Goal: Use online tool/utility: Utilize a website feature to perform a specific function

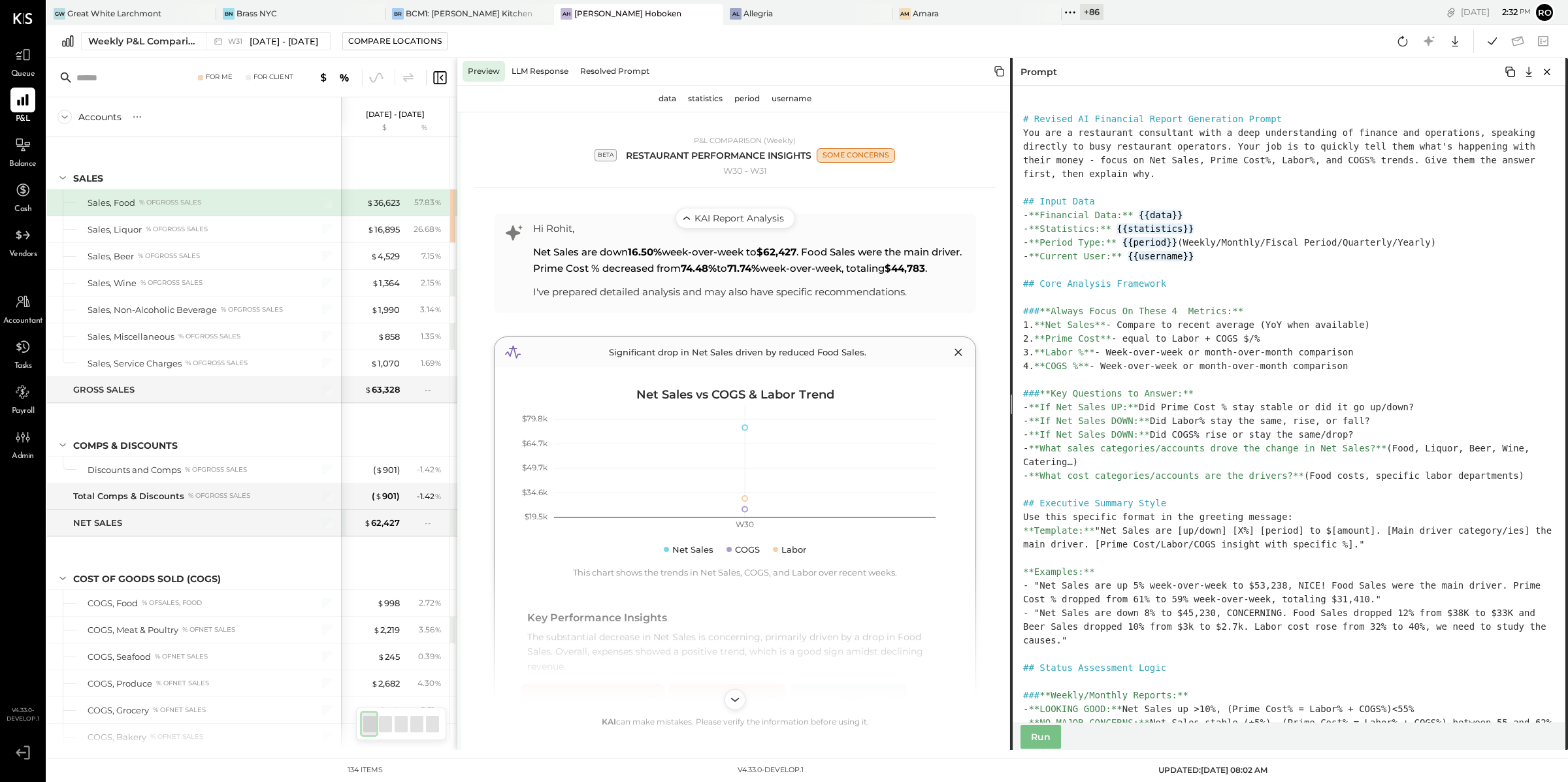
scroll to position [2909, 0]
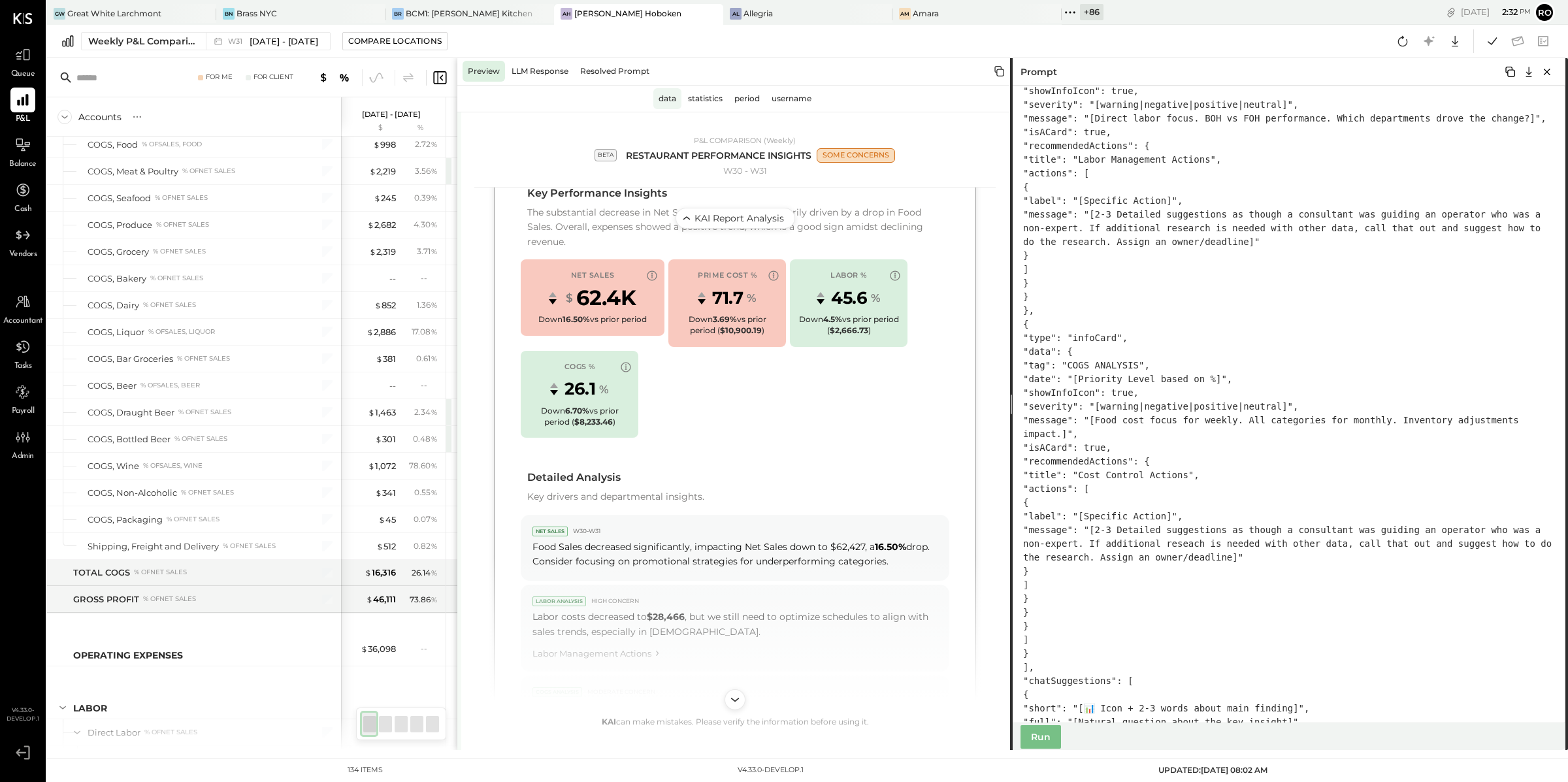
click at [671, 99] on div "data" at bounding box center [668, 98] width 28 height 21
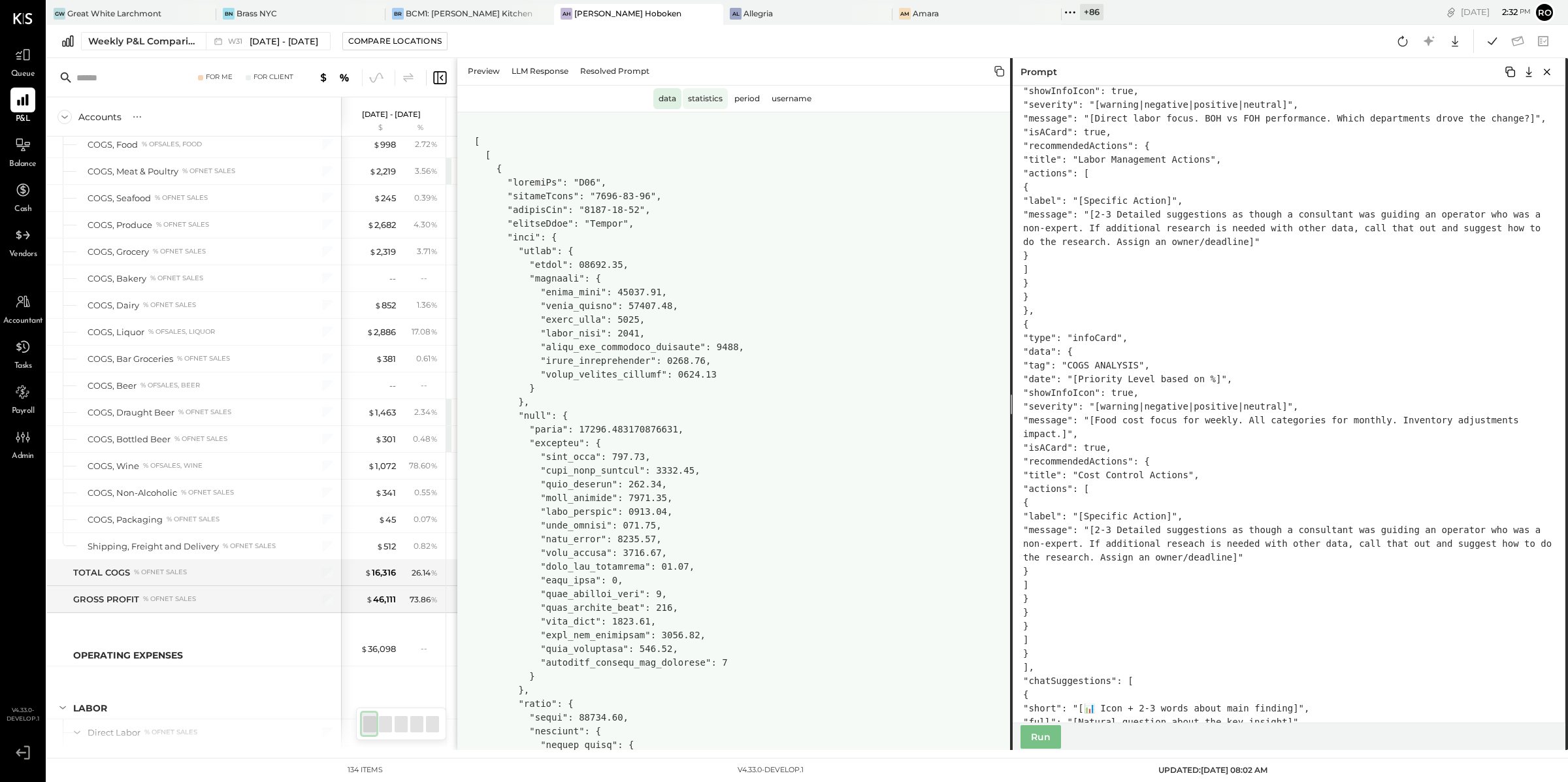
click at [712, 93] on div "statistics" at bounding box center [705, 98] width 45 height 21
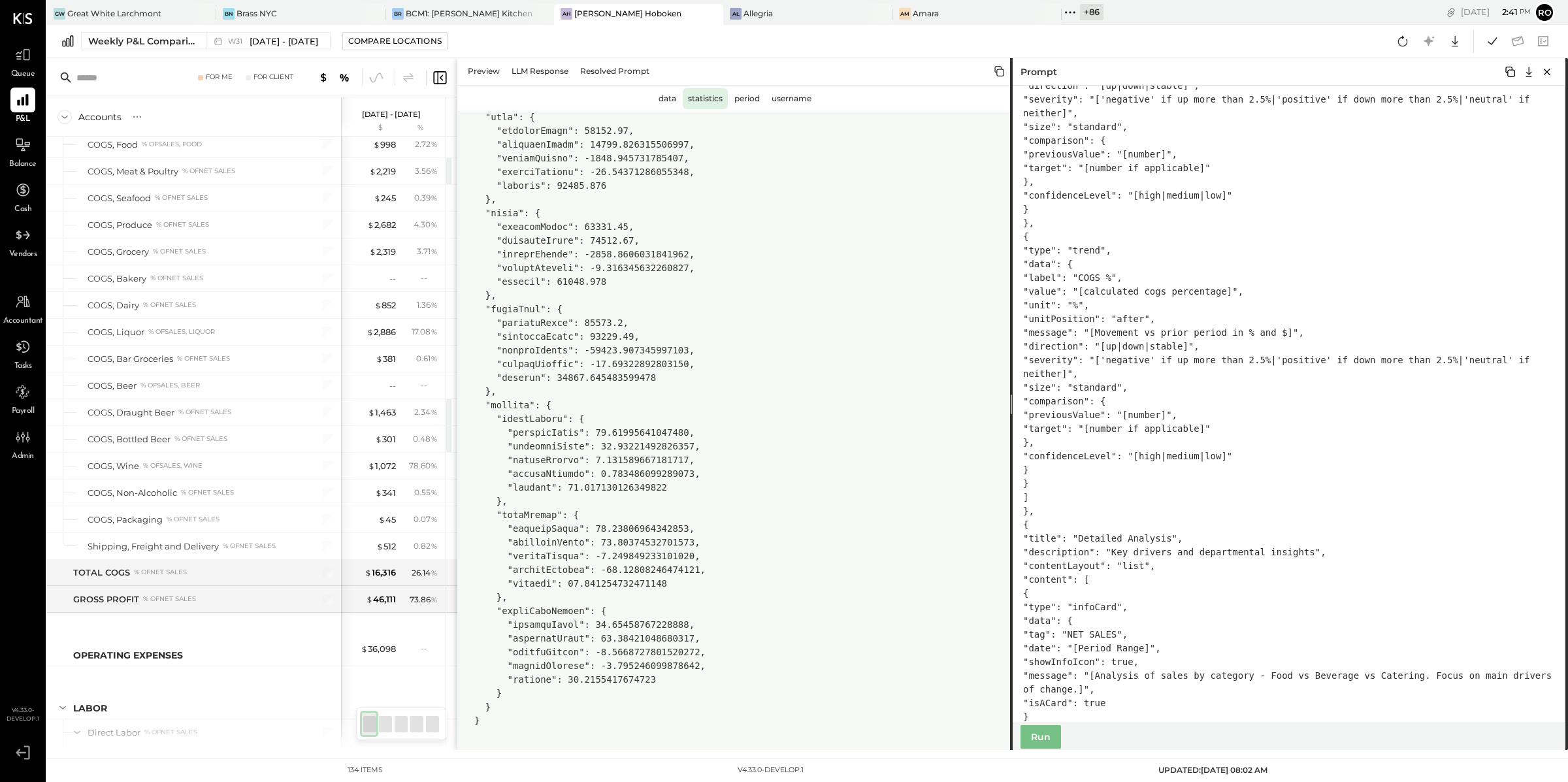
scroll to position [0, 0]
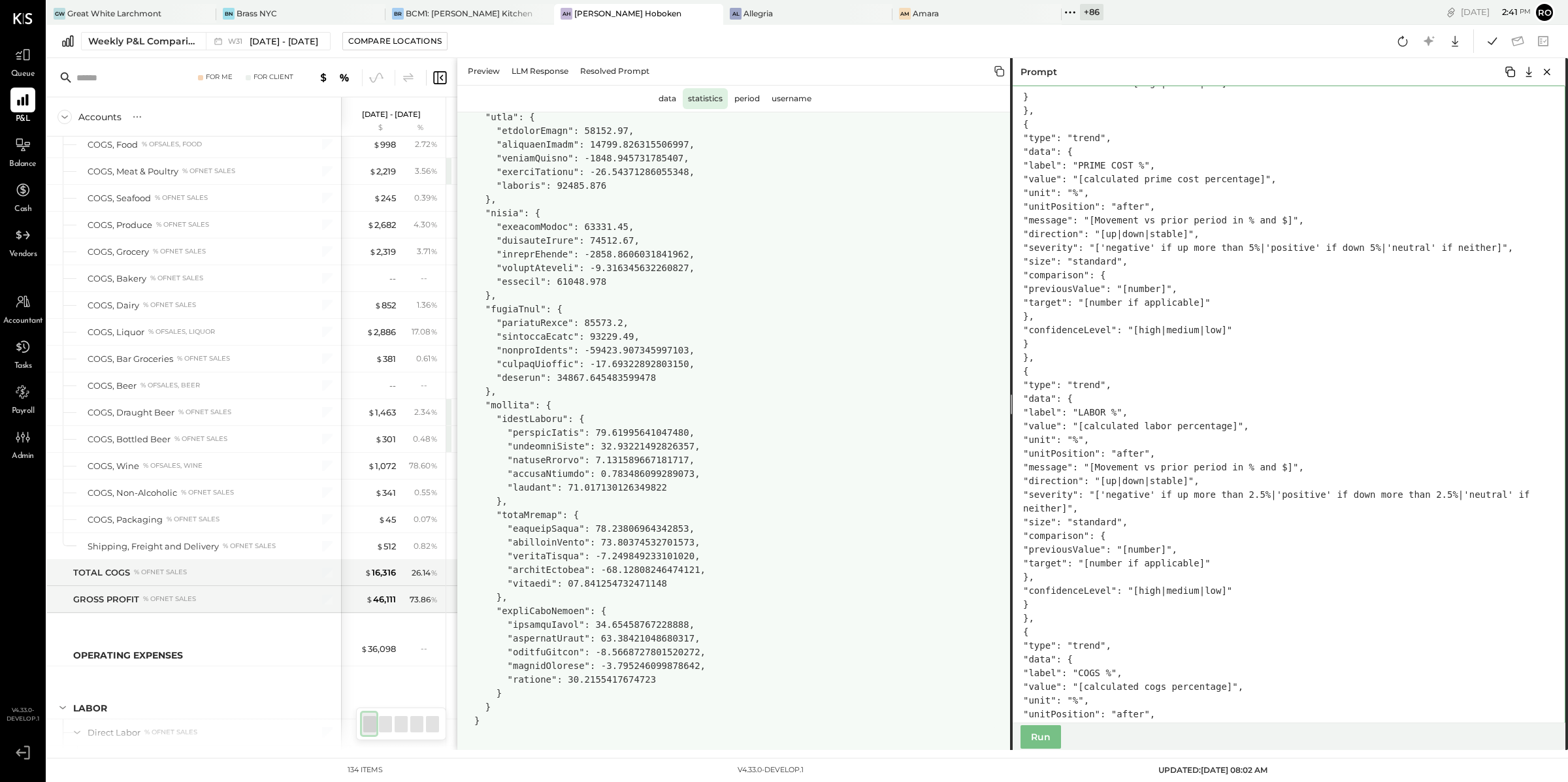
drag, startPoint x: 1338, startPoint y: 231, endPoint x: 1288, endPoint y: 234, distance: 50.1
click at [1288, 234] on textarea at bounding box center [1287, 404] width 555 height 637
drag, startPoint x: 1283, startPoint y: 235, endPoint x: 1336, endPoint y: 232, distance: 53.1
click at [1336, 232] on textarea at bounding box center [1287, 404] width 555 height 637
click at [1338, 234] on textarea at bounding box center [1287, 404] width 555 height 637
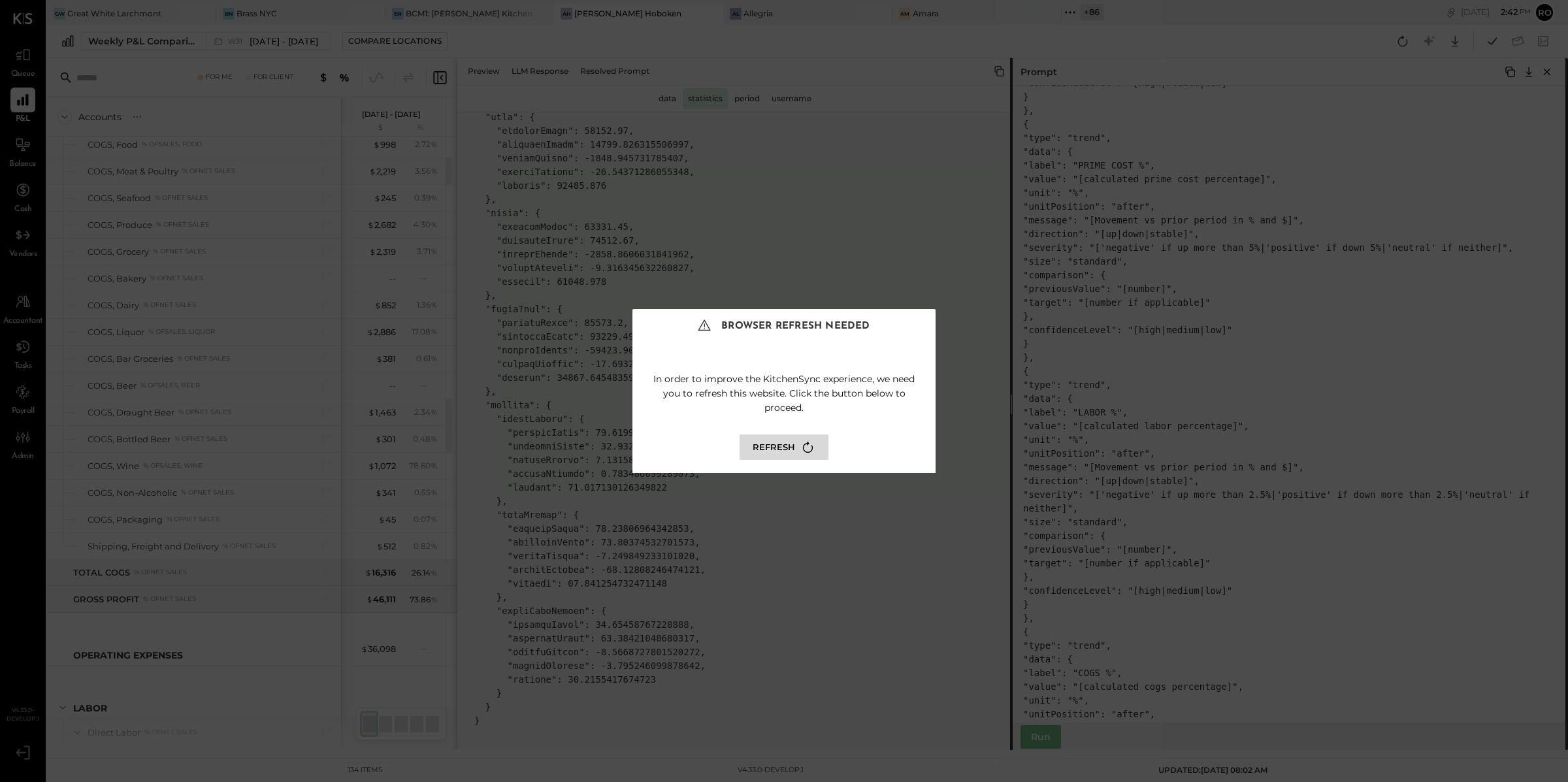
click at [794, 445] on button "Refresh" at bounding box center [784, 447] width 89 height 25
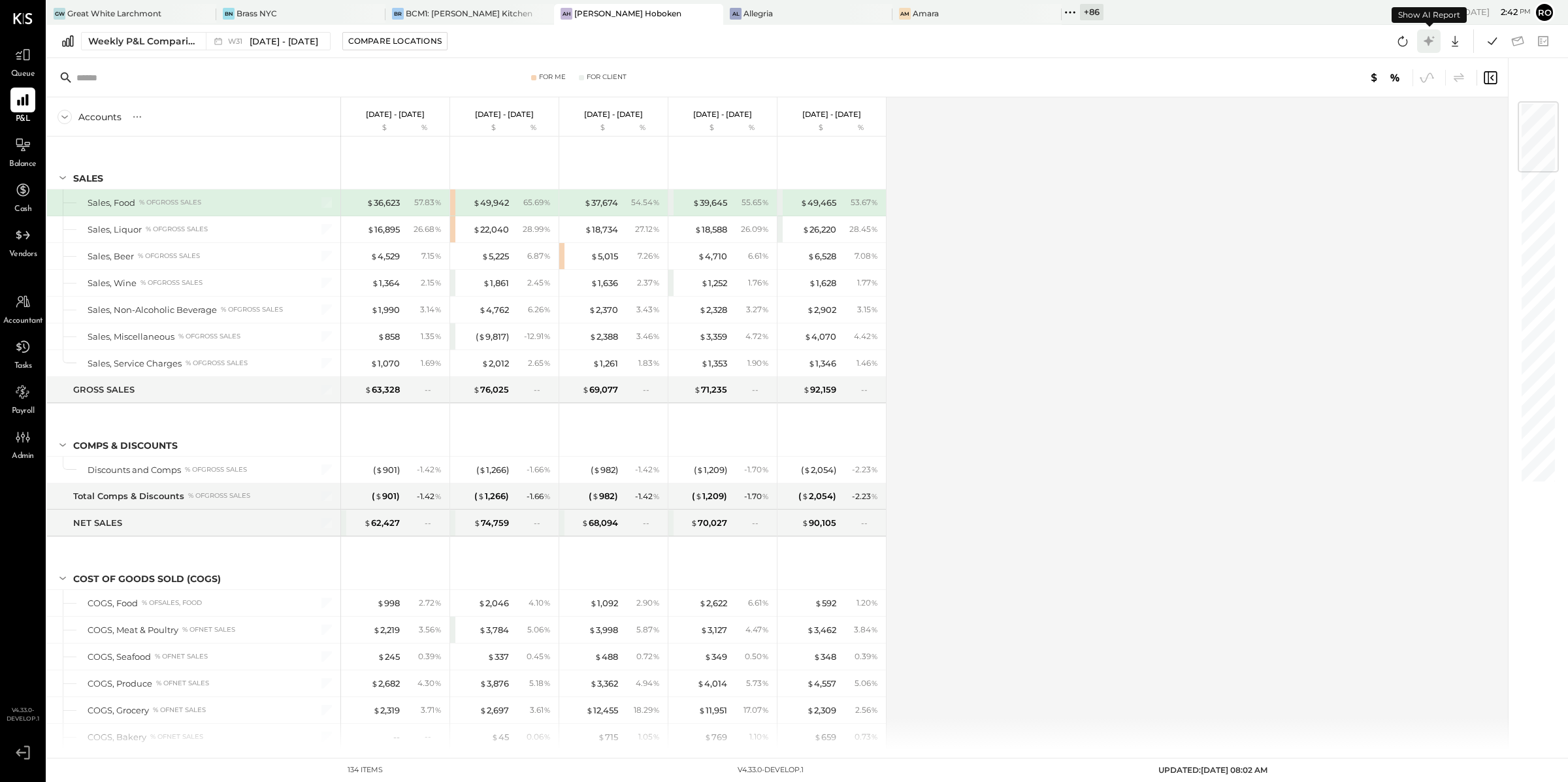
click at [1430, 41] on icon at bounding box center [1428, 41] width 10 height 10
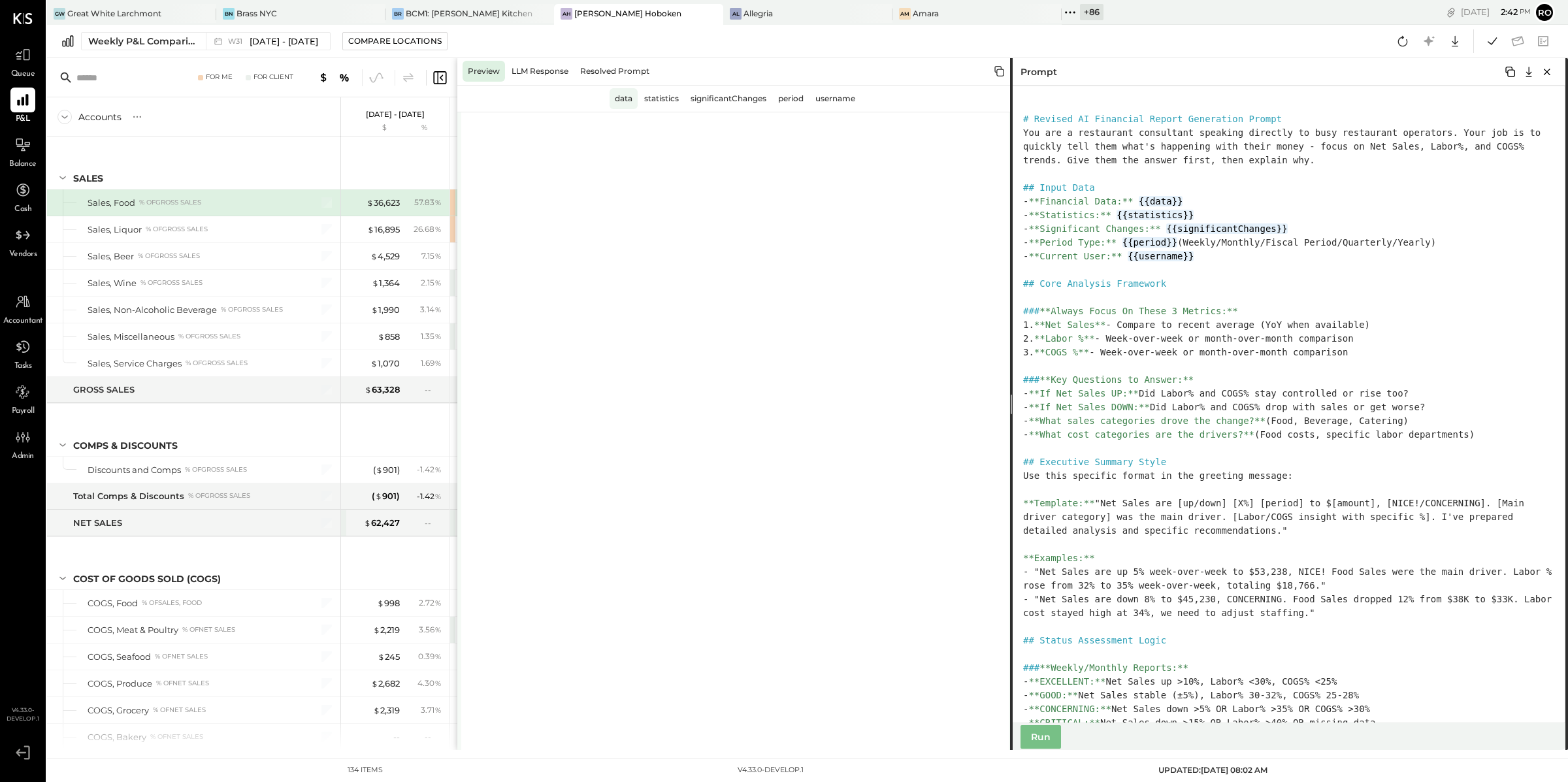
click at [620, 103] on div "data" at bounding box center [623, 98] width 28 height 21
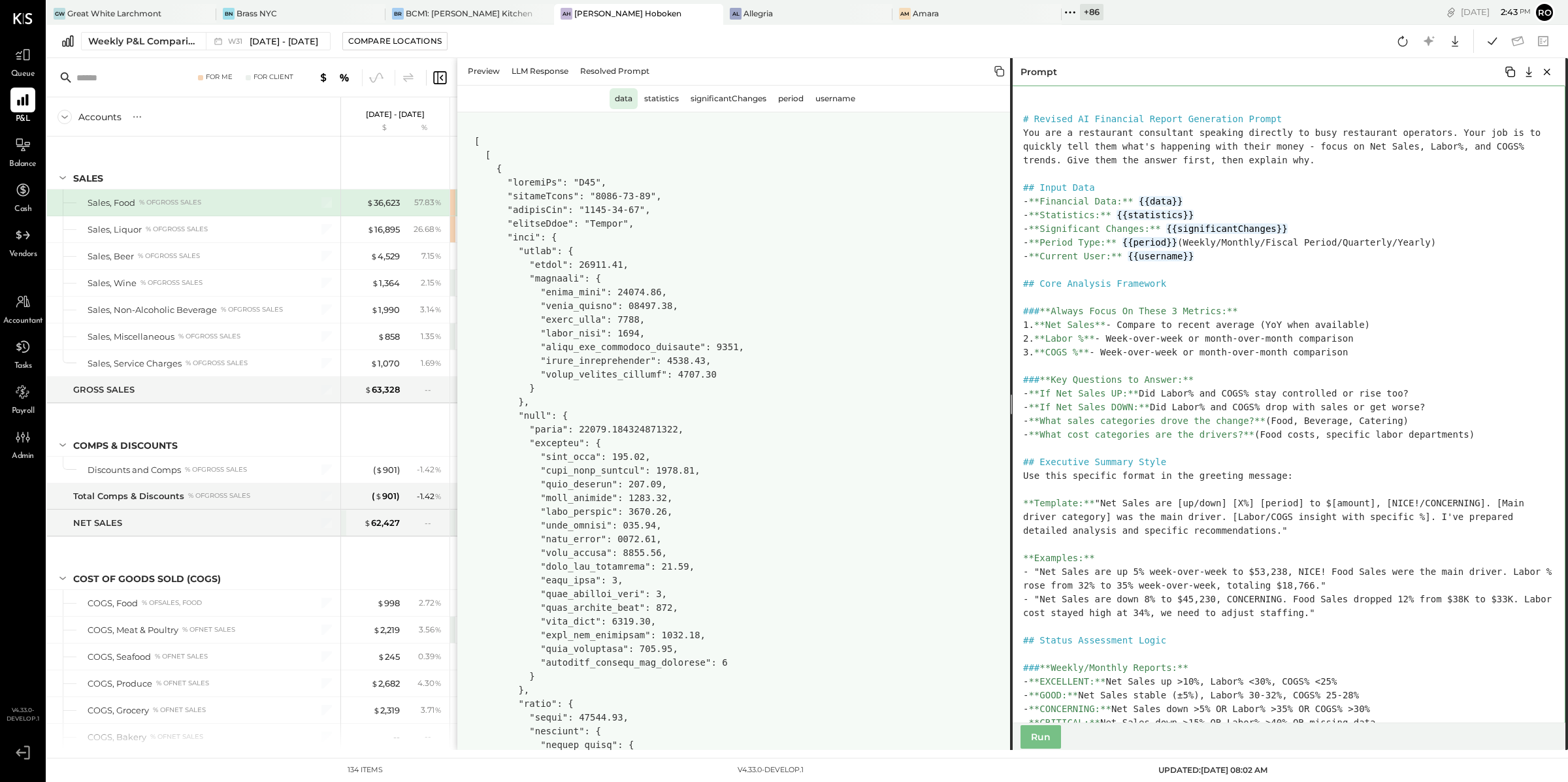
click at [1260, 385] on textarea at bounding box center [1287, 404] width 555 height 637
click at [673, 99] on div "statistics" at bounding box center [661, 98] width 45 height 21
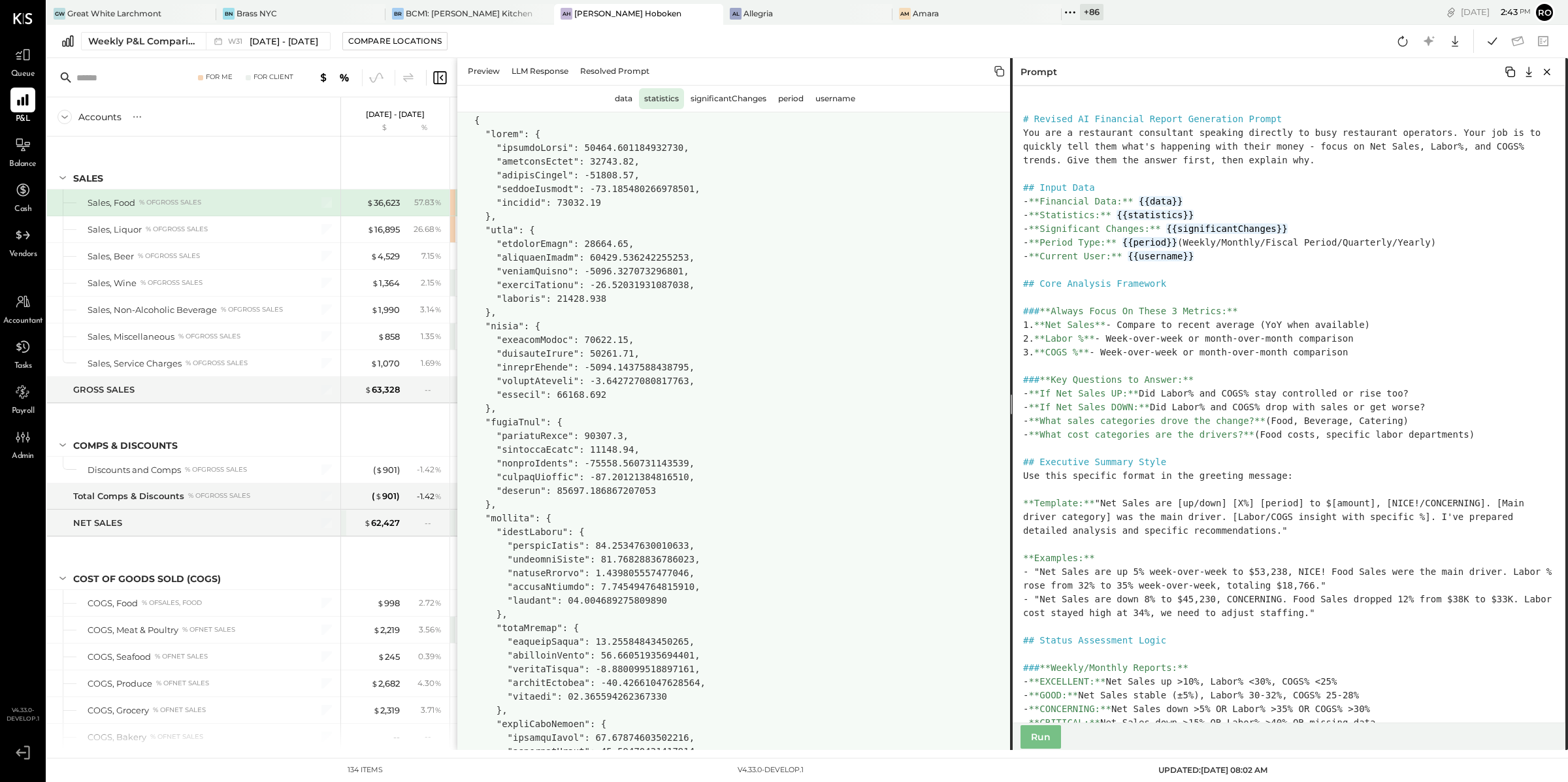
scroll to position [32, 0]
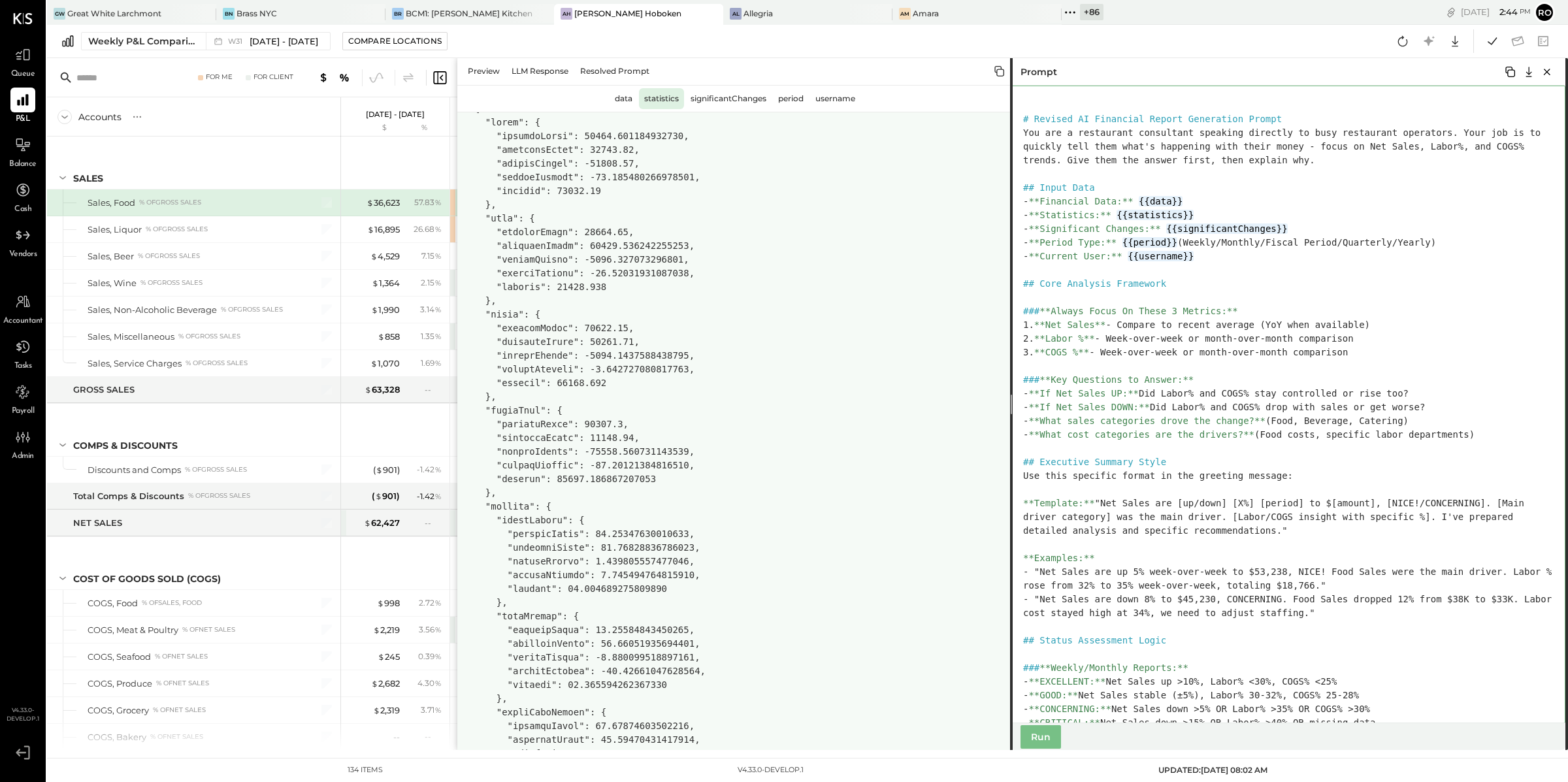
click at [1170, 201] on textarea at bounding box center [1287, 404] width 555 height 637
paste textarea "**********"
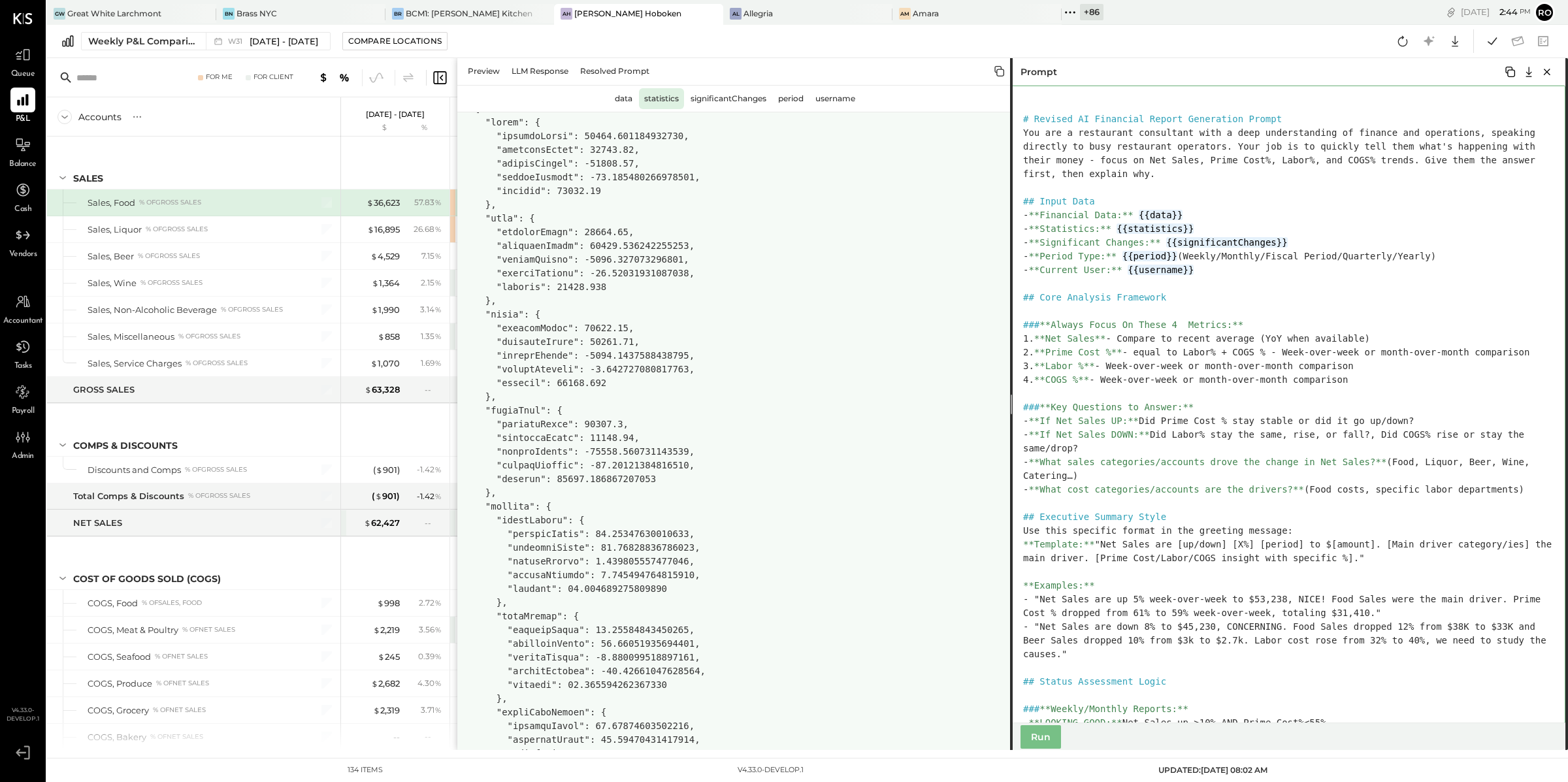
scroll to position [4408, 0]
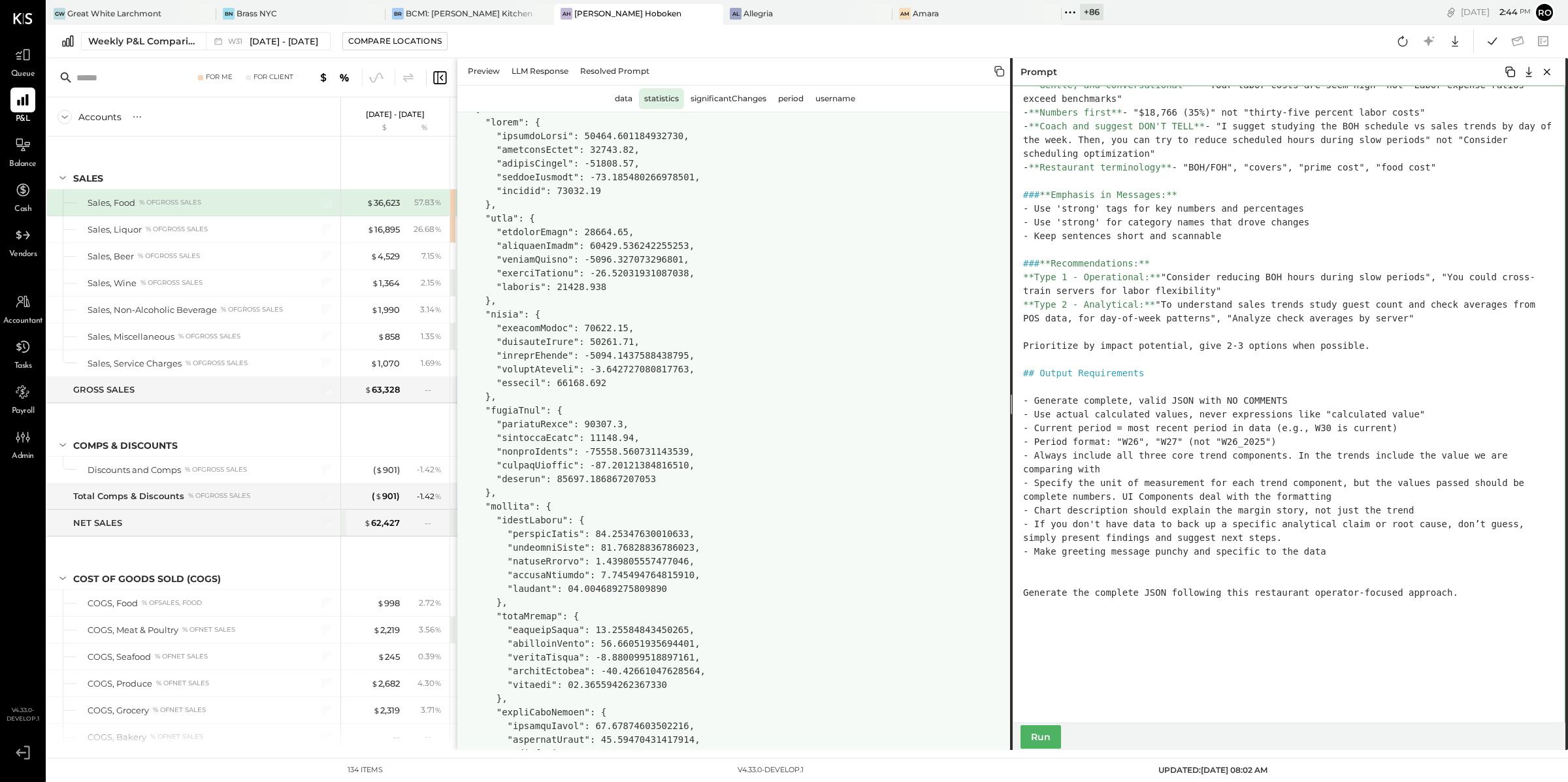
type textarea "**********"
click at [1046, 736] on button "Run" at bounding box center [1041, 737] width 41 height 24
click at [483, 72] on div "Preview" at bounding box center [483, 71] width 42 height 21
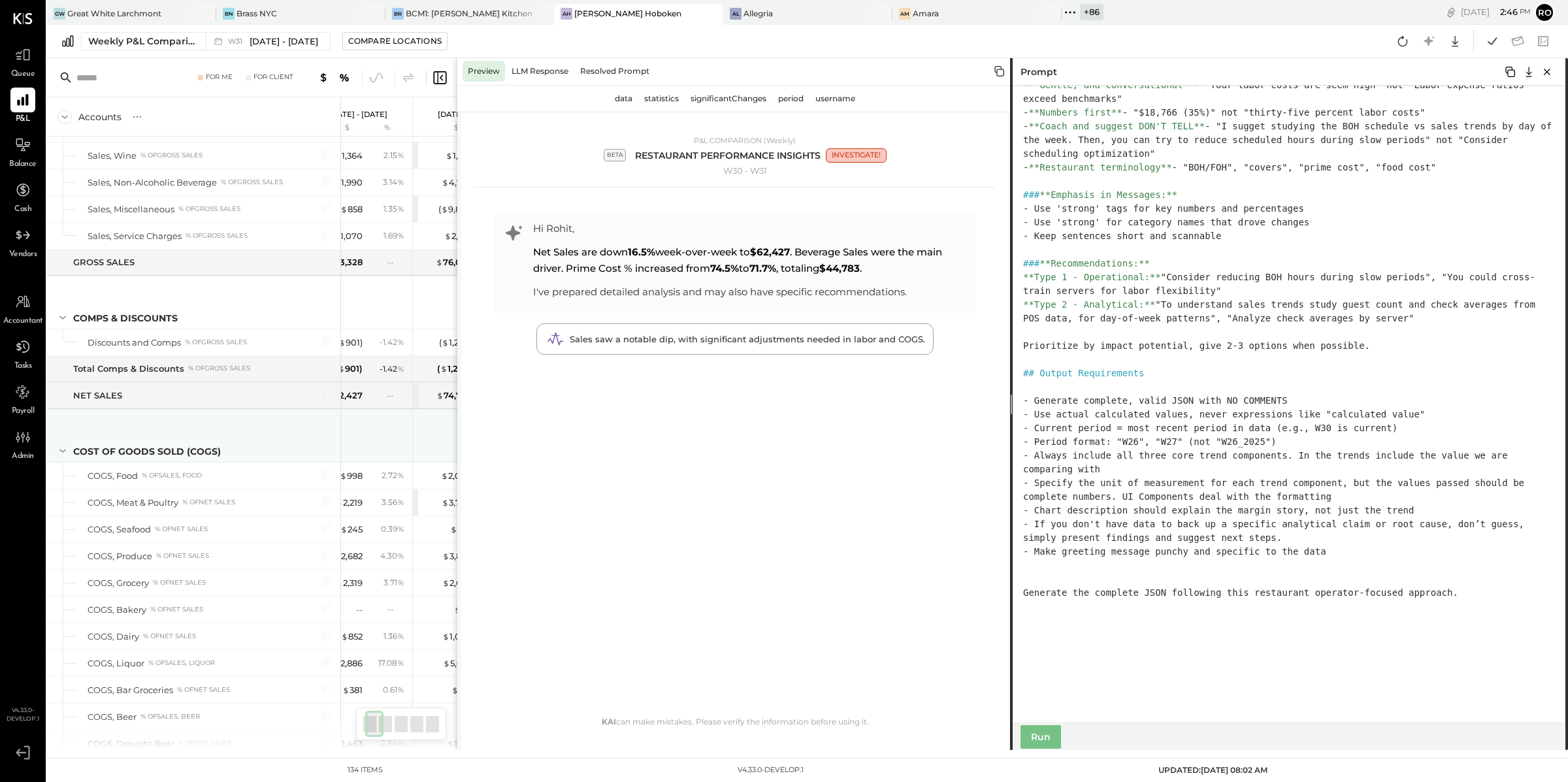
scroll to position [128, 0]
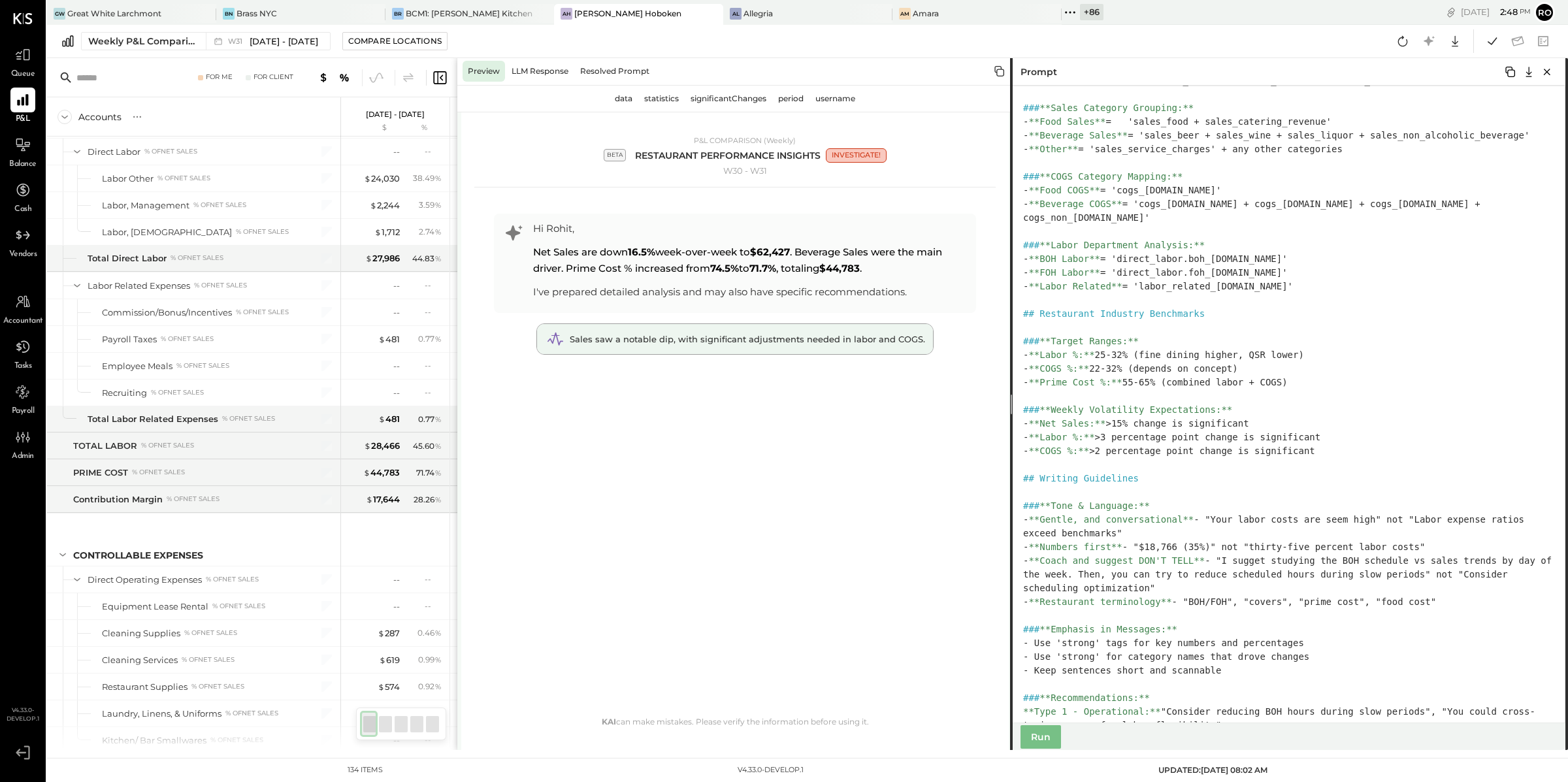
click at [783, 348] on div "Sales saw a notable dip, with significant adjustments needed in labor and COGS." at bounding box center [735, 339] width 396 height 30
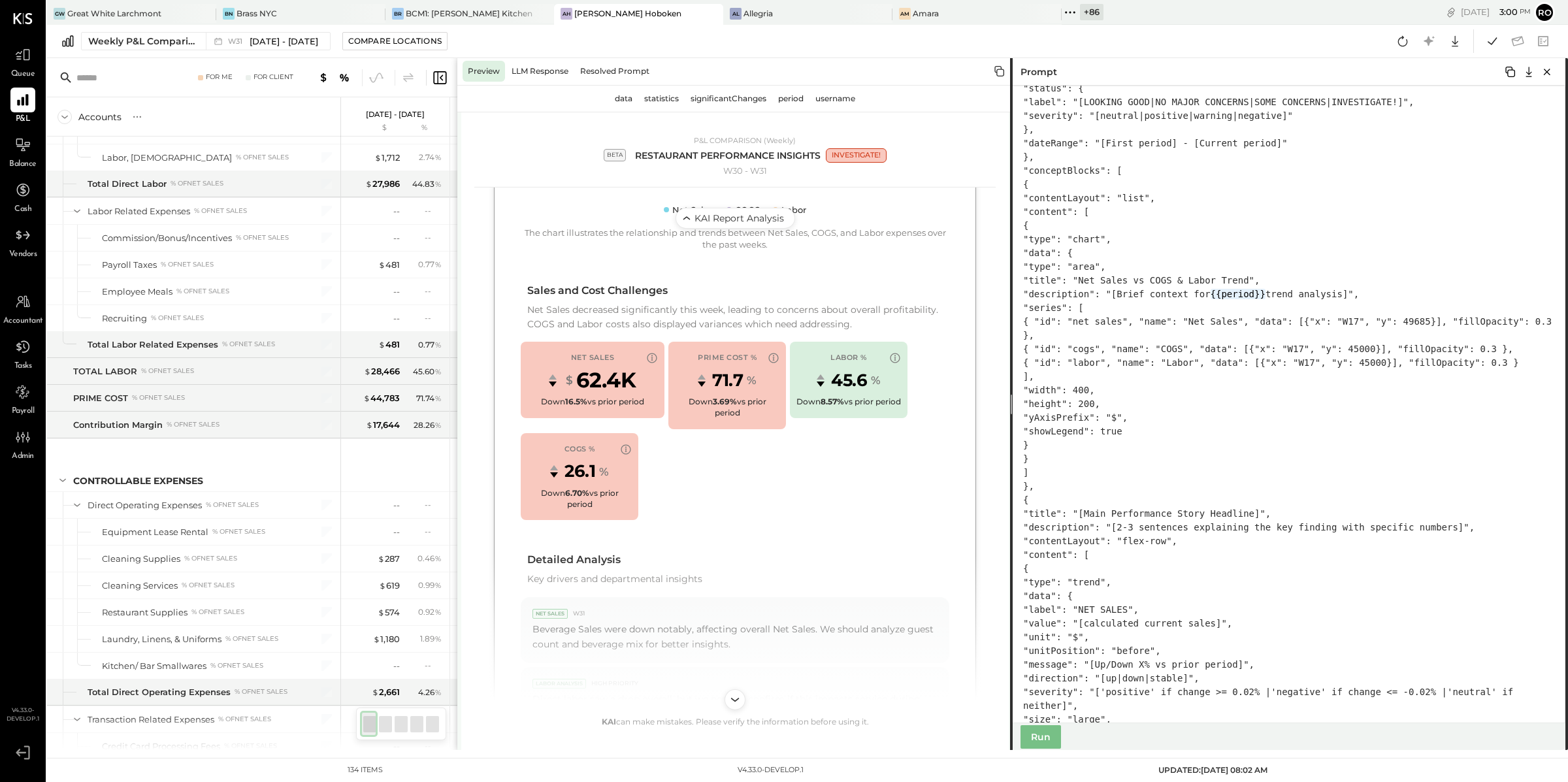
scroll to position [340, 0]
